Goal: Task Accomplishment & Management: Manage account settings

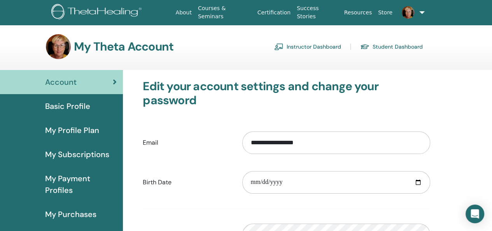
click at [70, 128] on span "My Profile Plan" at bounding box center [72, 130] width 54 height 12
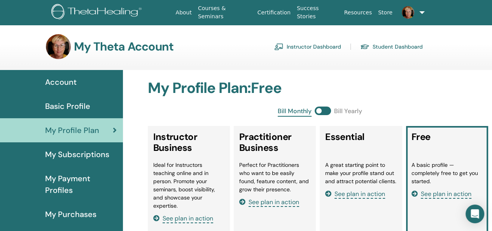
click at [327, 111] on span at bounding box center [323, 111] width 16 height 9
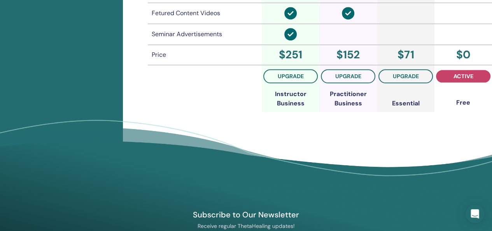
scroll to position [679, 0]
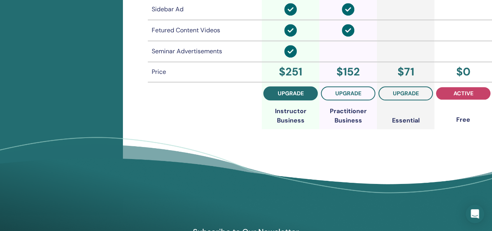
click at [291, 90] on span "upgrade" at bounding box center [291, 93] width 26 height 6
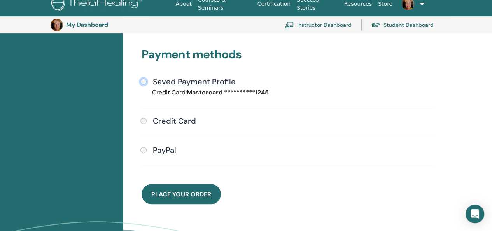
scroll to position [251, 0]
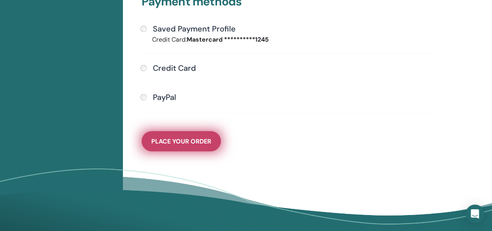
click at [174, 138] on span "Place Your Order" at bounding box center [181, 141] width 60 height 8
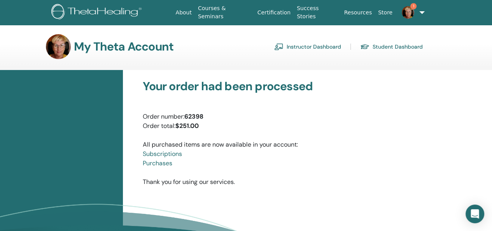
click at [297, 47] on link "Instructor Dashboard" at bounding box center [307, 46] width 67 height 12
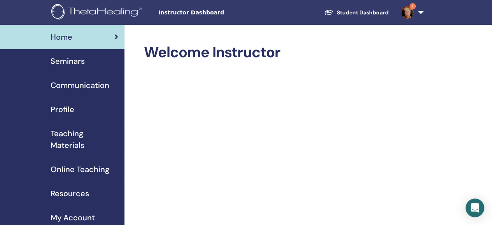
click at [63, 108] on span "Profile" at bounding box center [63, 109] width 24 height 12
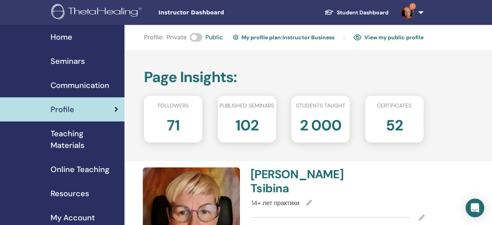
click at [392, 36] on link "View my public profile" at bounding box center [389, 37] width 70 height 12
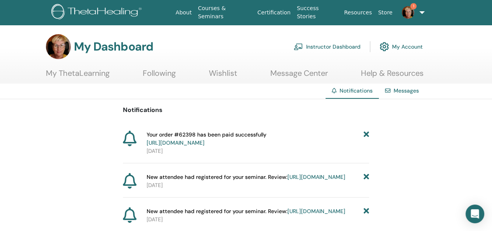
click at [344, 46] on link "Instructor Dashboard" at bounding box center [327, 46] width 67 height 17
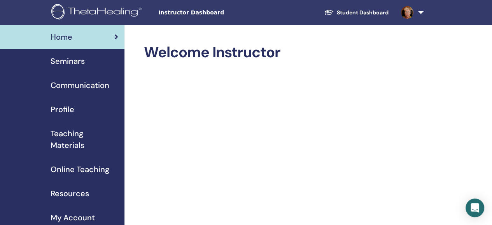
click at [68, 110] on span "Profile" at bounding box center [63, 109] width 24 height 12
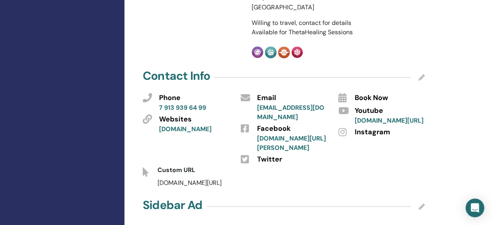
scroll to position [389, 0]
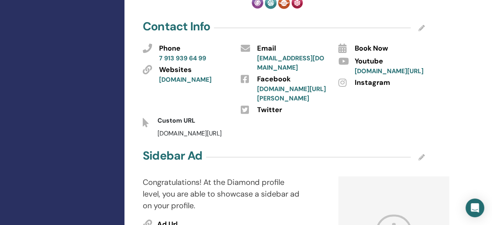
click at [214, 129] on div "[DOMAIN_NAME][URL]" at bounding box center [274, 133] width 245 height 9
click at [209, 129] on span "thetahealing.com/" at bounding box center [190, 133] width 64 height 8
click at [205, 129] on span "thetahealing.com/" at bounding box center [190, 133] width 64 height 8
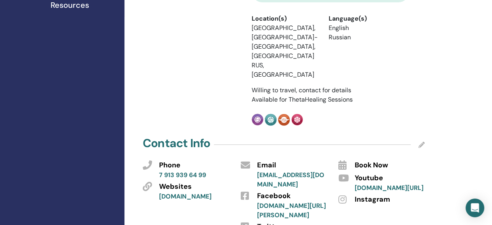
click at [422, 142] on icon at bounding box center [422, 145] width 6 height 6
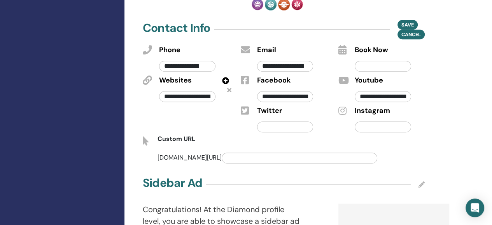
scroll to position [389, 0]
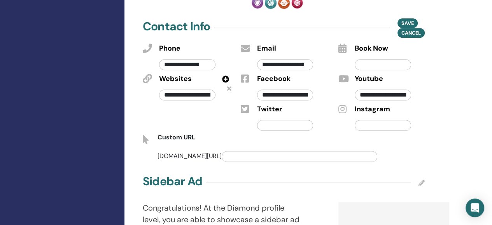
drag, startPoint x: 217, startPoint y: 124, endPoint x: 222, endPoint y: 123, distance: 5.6
click at [222, 151] on input "text" at bounding box center [300, 156] width 156 height 11
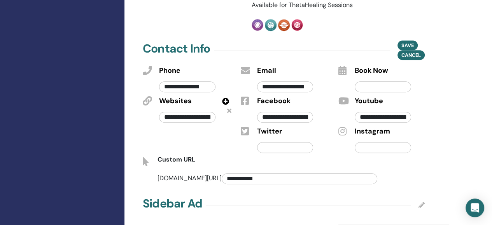
scroll to position [350, 0]
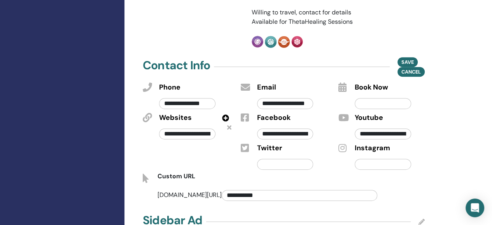
type input "**********"
click at [229, 124] on icon at bounding box center [229, 127] width 4 height 6
click at [405, 58] on span "Save" at bounding box center [408, 62] width 12 height 8
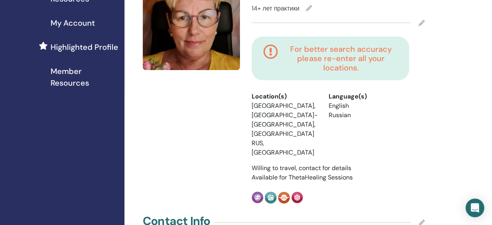
scroll to position [272, 0]
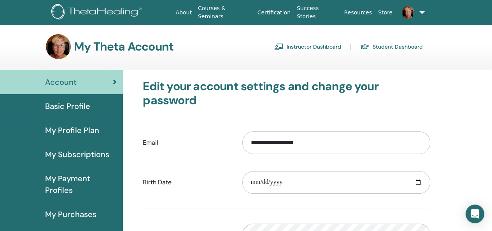
click at [295, 47] on link "Instructor Dashboard" at bounding box center [307, 46] width 67 height 12
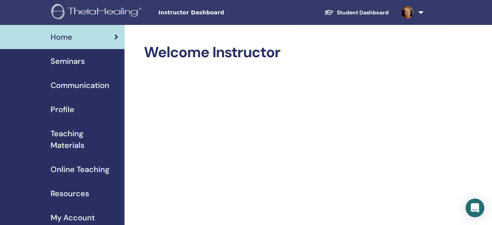
click at [65, 106] on span "Profile" at bounding box center [63, 109] width 24 height 12
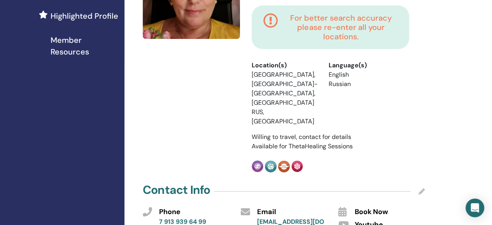
scroll to position [311, 0]
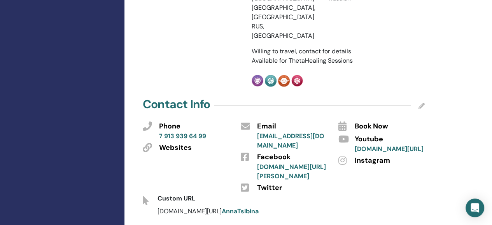
click at [420, 103] on icon at bounding box center [422, 106] width 6 height 6
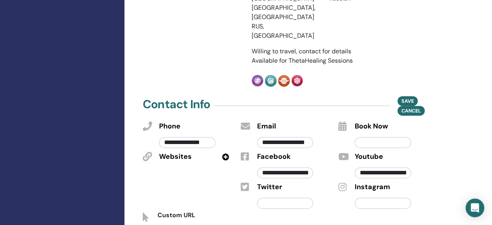
scroll to position [0, 148]
drag, startPoint x: 358, startPoint y: 137, endPoint x: 462, endPoint y: 137, distance: 104.3
paste input "**********"
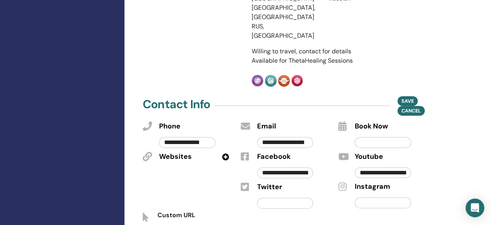
scroll to position [0, 68]
type input "**********"
click at [362, 197] on input "text" at bounding box center [383, 202] width 56 height 11
paste input "**********"
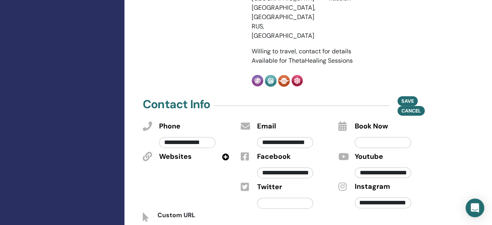
scroll to position [350, 0]
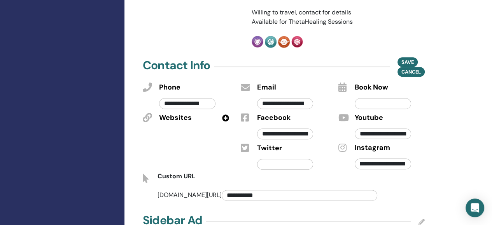
type input "**********"
click at [225, 114] on icon at bounding box center [225, 117] width 7 height 7
click at [164, 128] on input "text" at bounding box center [187, 133] width 56 height 11
paste input "**********"
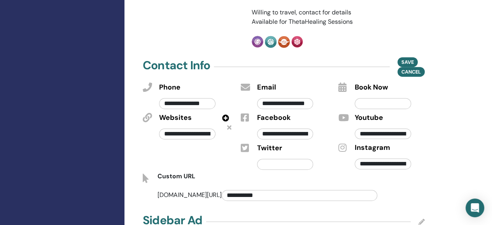
scroll to position [0, 30]
type input "**********"
click at [407, 58] on span "Save" at bounding box center [408, 62] width 12 height 8
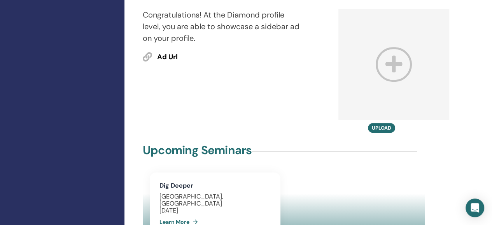
scroll to position [545, 0]
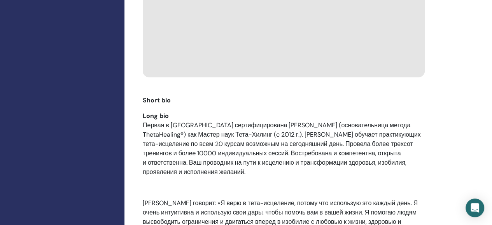
scroll to position [973, 0]
